Goal: Information Seeking & Learning: Learn about a topic

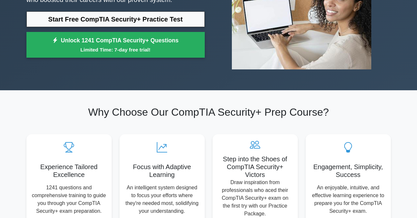
scroll to position [65, 0]
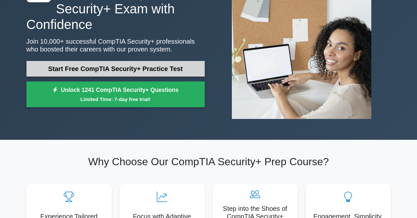
click at [102, 66] on link "Start Free CompTIA Security+ Practice Test" at bounding box center [115, 69] width 178 height 16
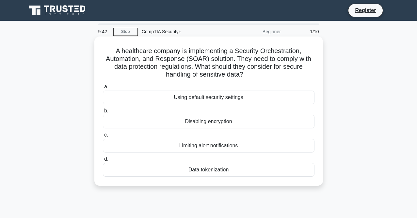
click at [216, 168] on div "Data tokenization" at bounding box center [208, 170] width 211 height 14
click at [103, 161] on input "d. Data tokenization" at bounding box center [103, 159] width 0 height 4
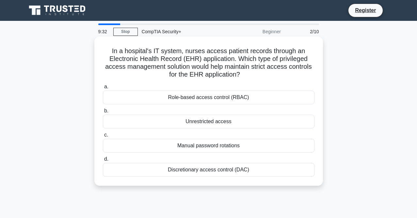
click at [197, 96] on div "Role-based access control (RBAC)" at bounding box center [208, 98] width 211 height 14
click at [103, 89] on input "a. Role-based access control (RBAC)" at bounding box center [103, 87] width 0 height 4
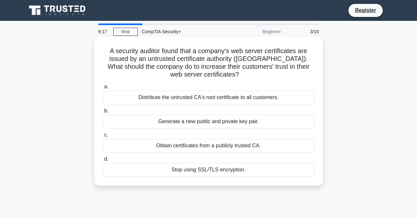
click at [185, 146] on div "Obtain certificates from a publicly trusted CA." at bounding box center [208, 146] width 211 height 14
click at [103, 137] on input "c. Obtain certificates from a publicly trusted CA." at bounding box center [103, 135] width 0 height 4
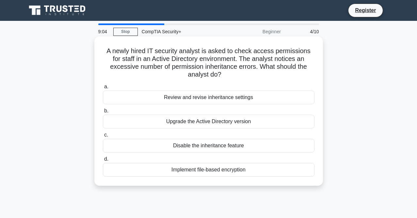
click at [207, 99] on div "Review and revise inheritance settings" at bounding box center [208, 98] width 211 height 14
click at [103, 89] on input "a. Review and revise inheritance settings" at bounding box center [103, 87] width 0 height 4
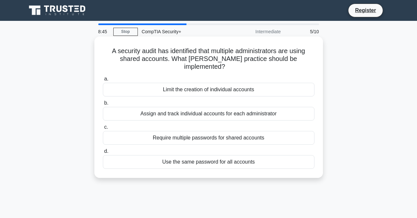
click at [228, 108] on div "Assign and track individual accounts for each administrator" at bounding box center [208, 114] width 211 height 14
click at [103, 105] on input "b. Assign and track individual accounts for each administrator" at bounding box center [103, 103] width 0 height 4
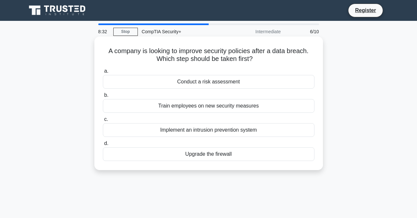
click at [202, 83] on div "Conduct a risk assessment" at bounding box center [208, 82] width 211 height 14
click at [103, 73] on input "a. Conduct a risk assessment" at bounding box center [103, 71] width 0 height 4
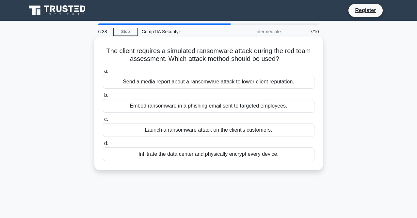
click at [206, 105] on div "Embed ransomware in a phishing email sent to targeted employees." at bounding box center [208, 106] width 211 height 14
click at [103, 98] on input "b. Embed ransomware in a phishing email sent to targeted employees." at bounding box center [103, 95] width 0 height 4
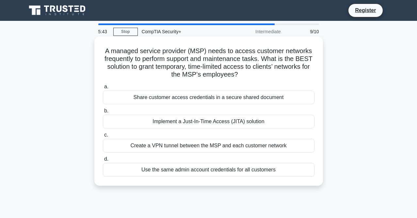
click at [204, 122] on div "Implement a Just-In-Time Access (JITA) solution" at bounding box center [208, 122] width 211 height 14
click at [103, 113] on input "b. Implement a Just-In-Time Access (JITA) solution" at bounding box center [103, 111] width 0 height 4
